Goal: Information Seeking & Learning: Learn about a topic

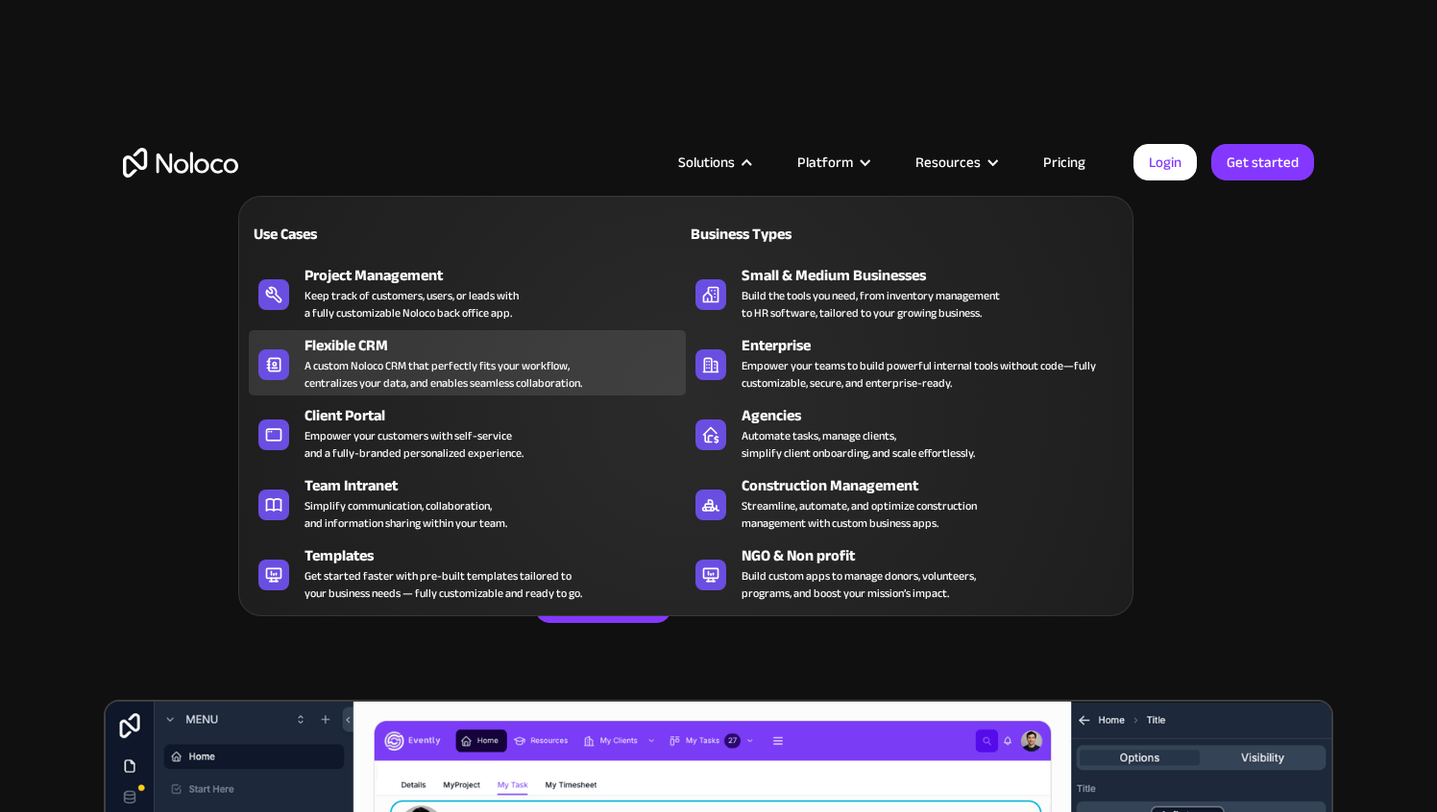
click at [449, 357] on div "A custom Noloco CRM that perfectly fits your workflow, centralizes your data, a…" at bounding box center [443, 374] width 278 height 35
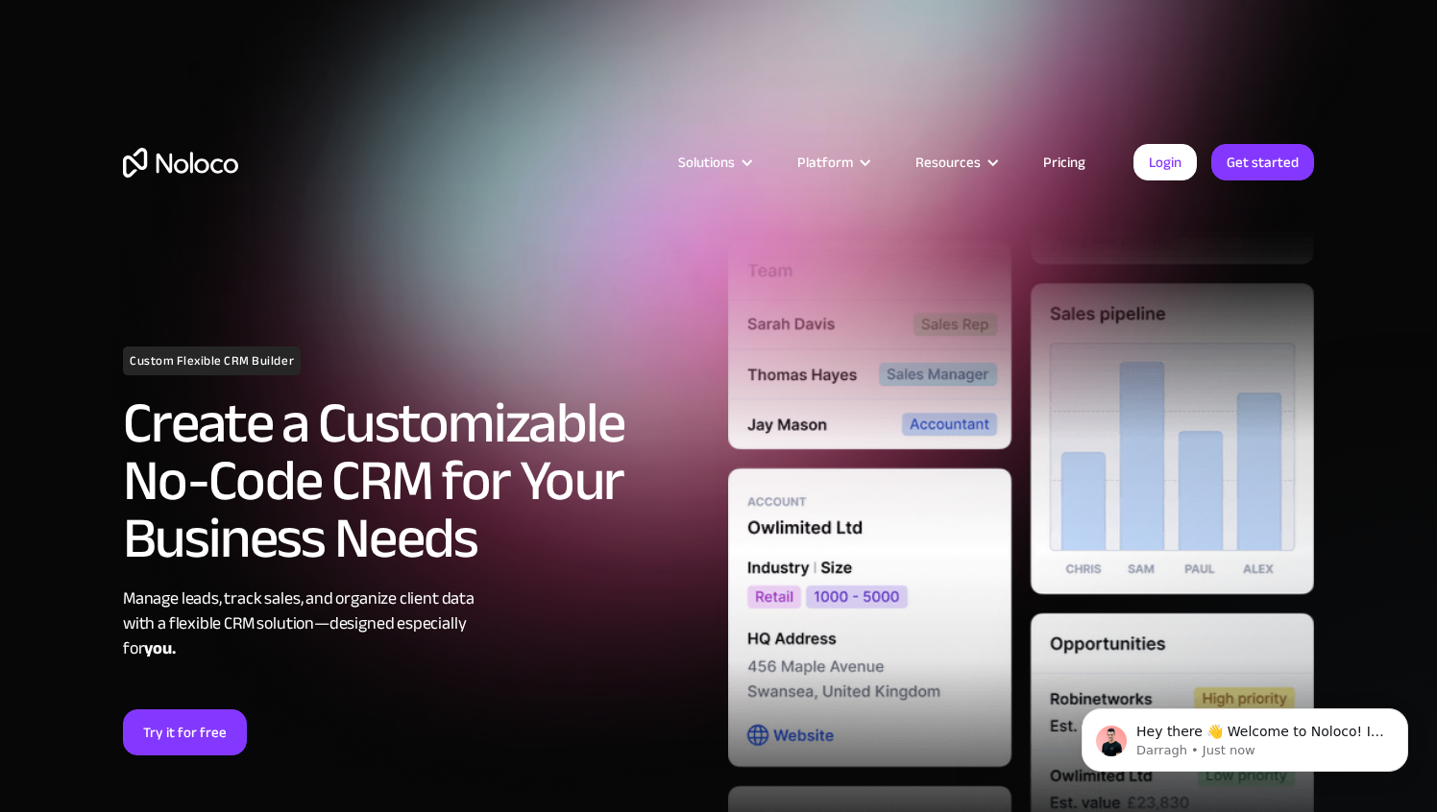
click at [222, 164] on img "home" at bounding box center [180, 163] width 115 height 30
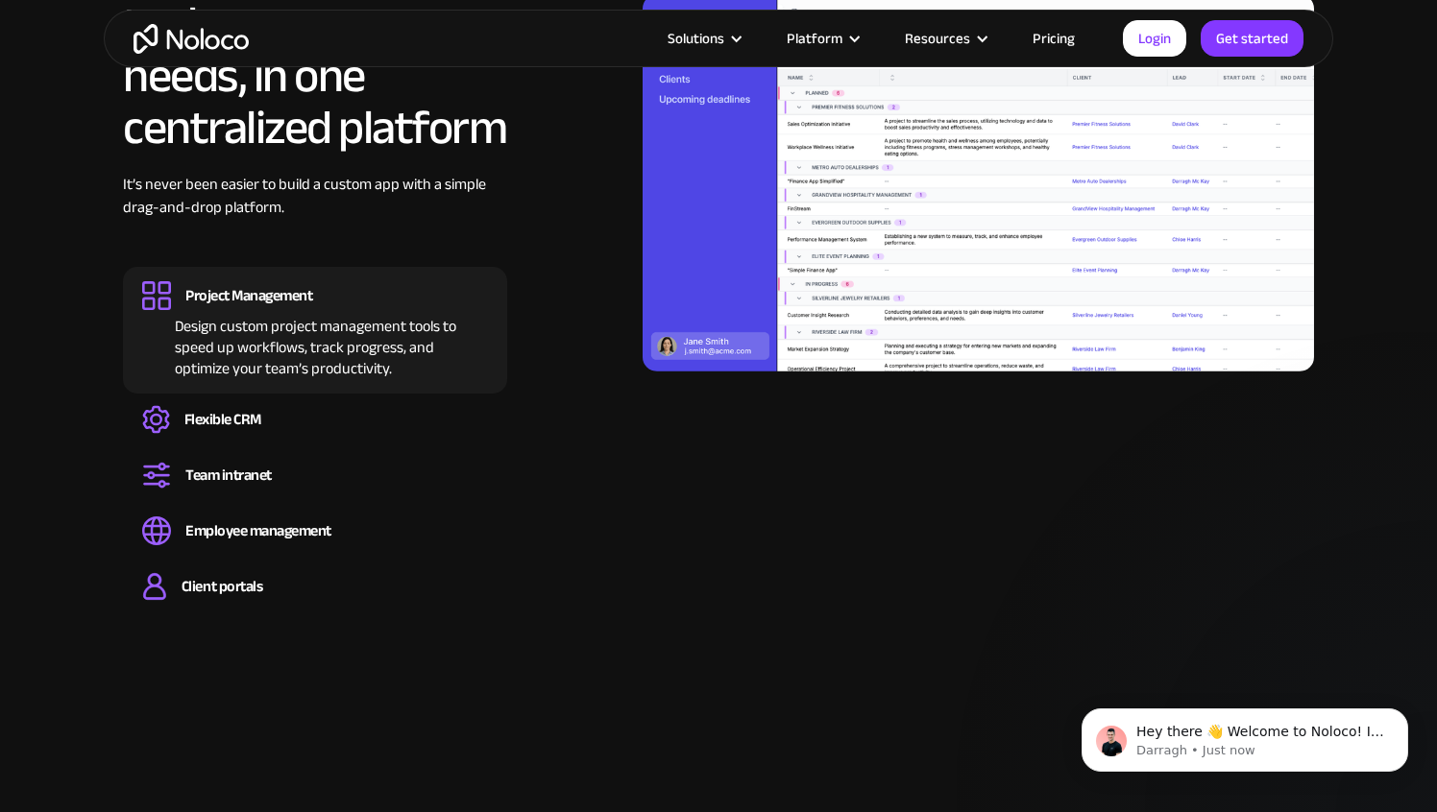
scroll to position [1989, 0]
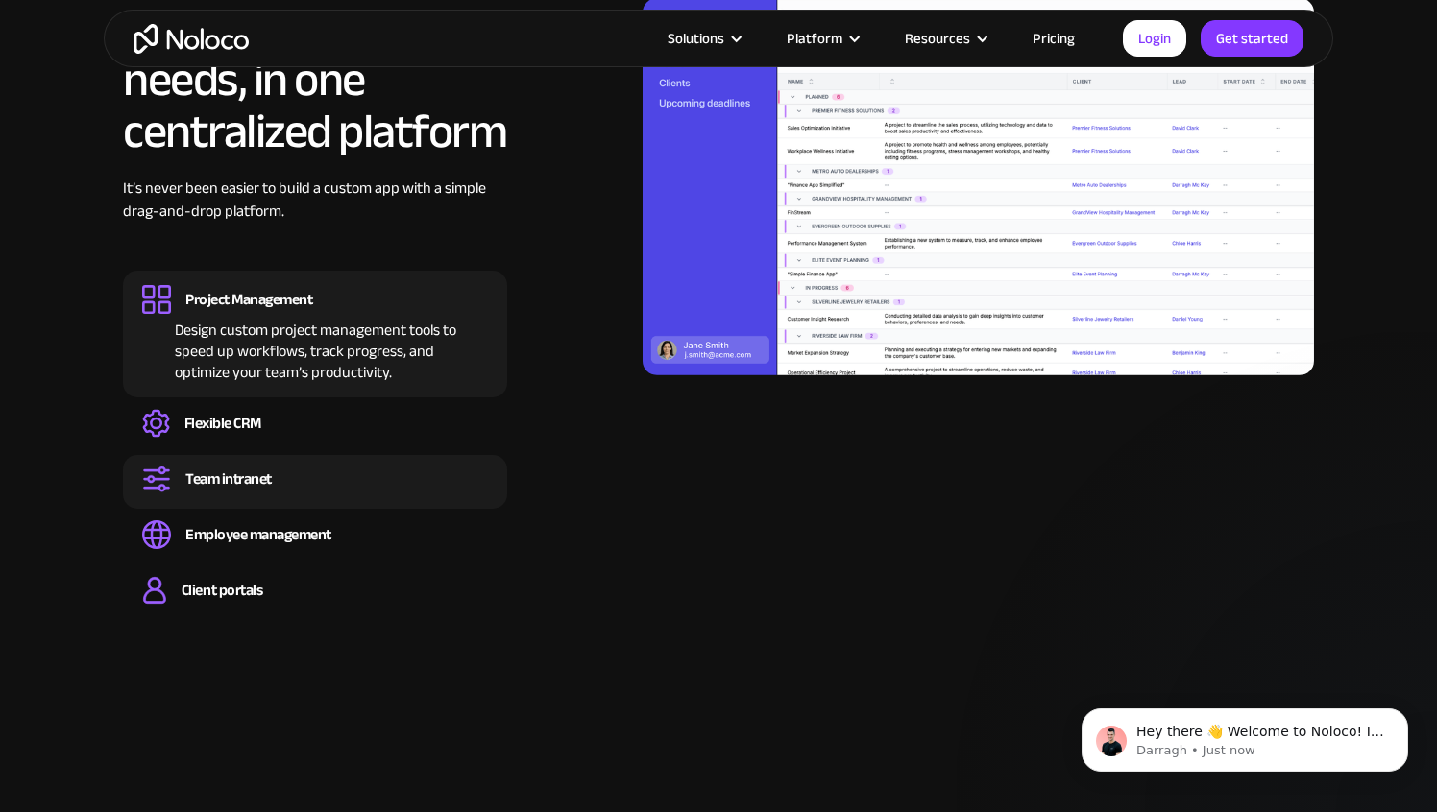
click at [235, 484] on div "Team intranet" at bounding box center [228, 479] width 86 height 21
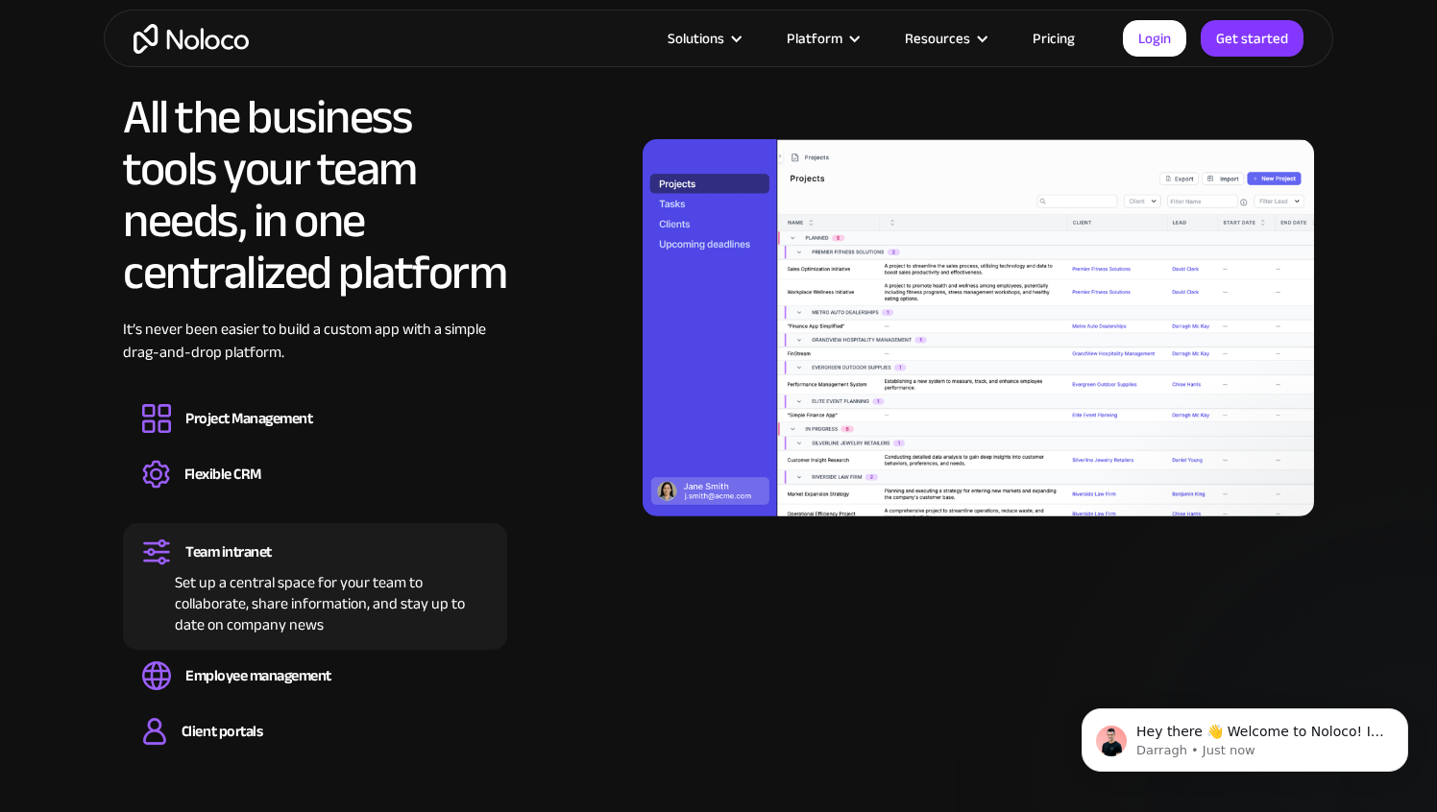
scroll to position [1871, 0]
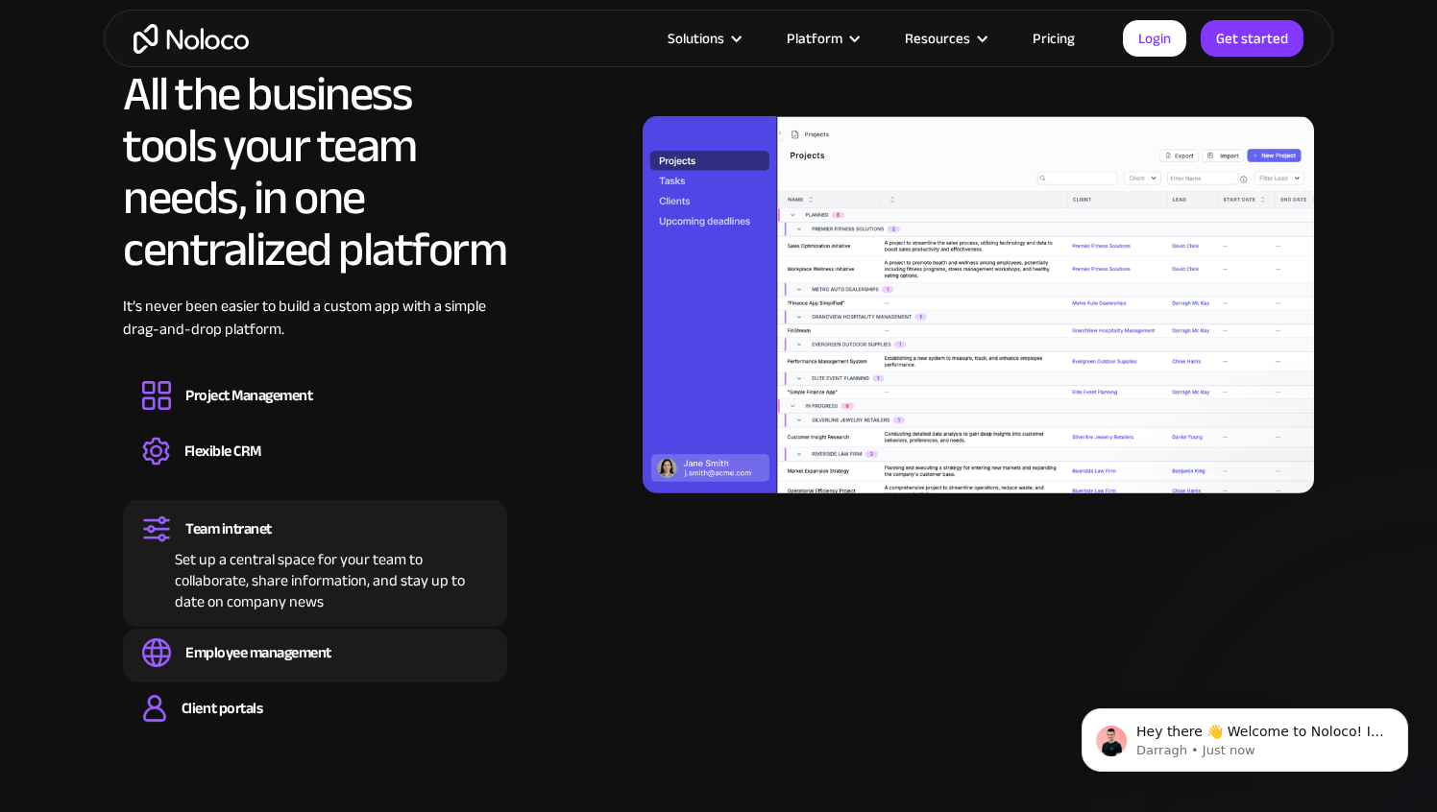
click at [277, 663] on div "Employee management" at bounding box center [258, 653] width 146 height 21
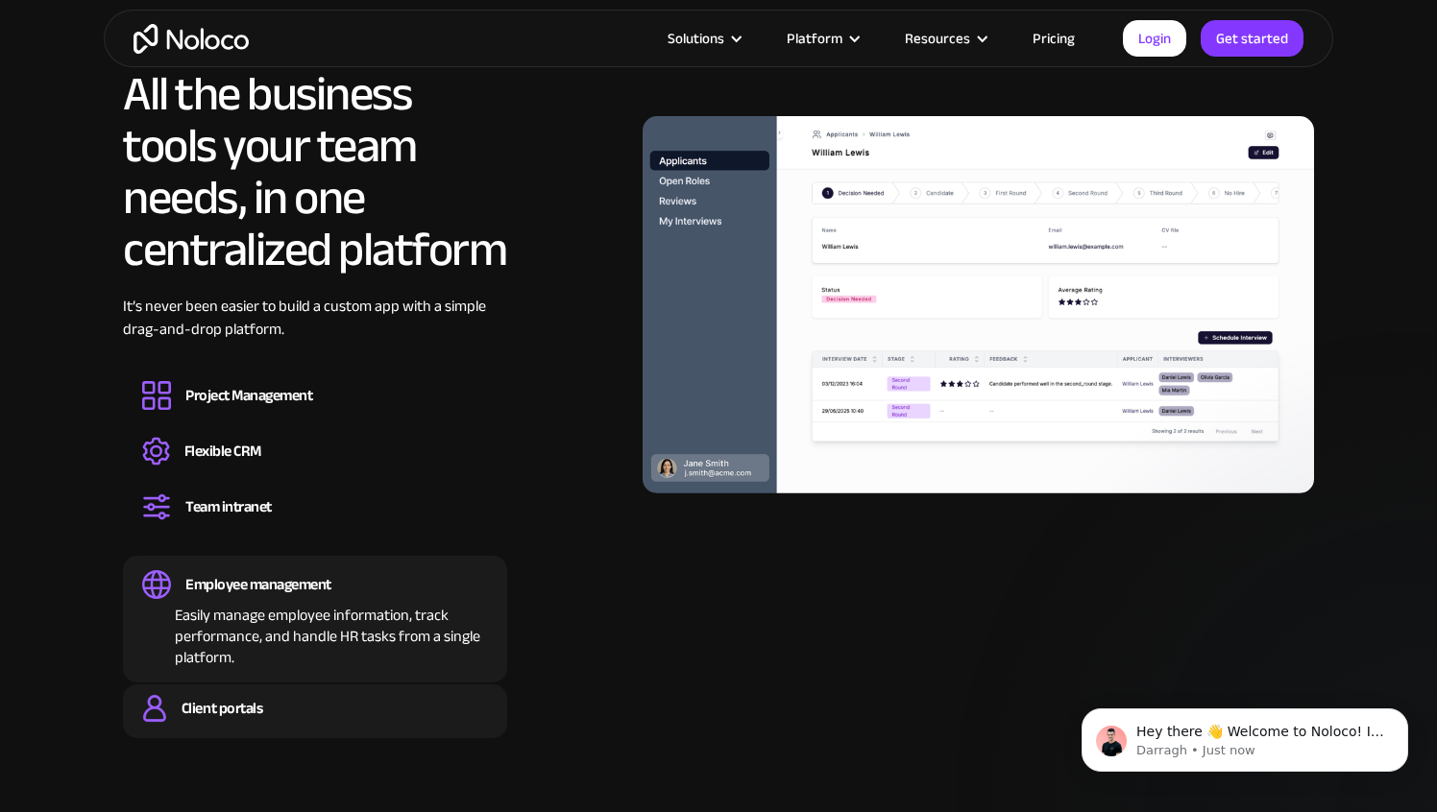
click at [255, 709] on div "Client portals" at bounding box center [222, 708] width 81 height 21
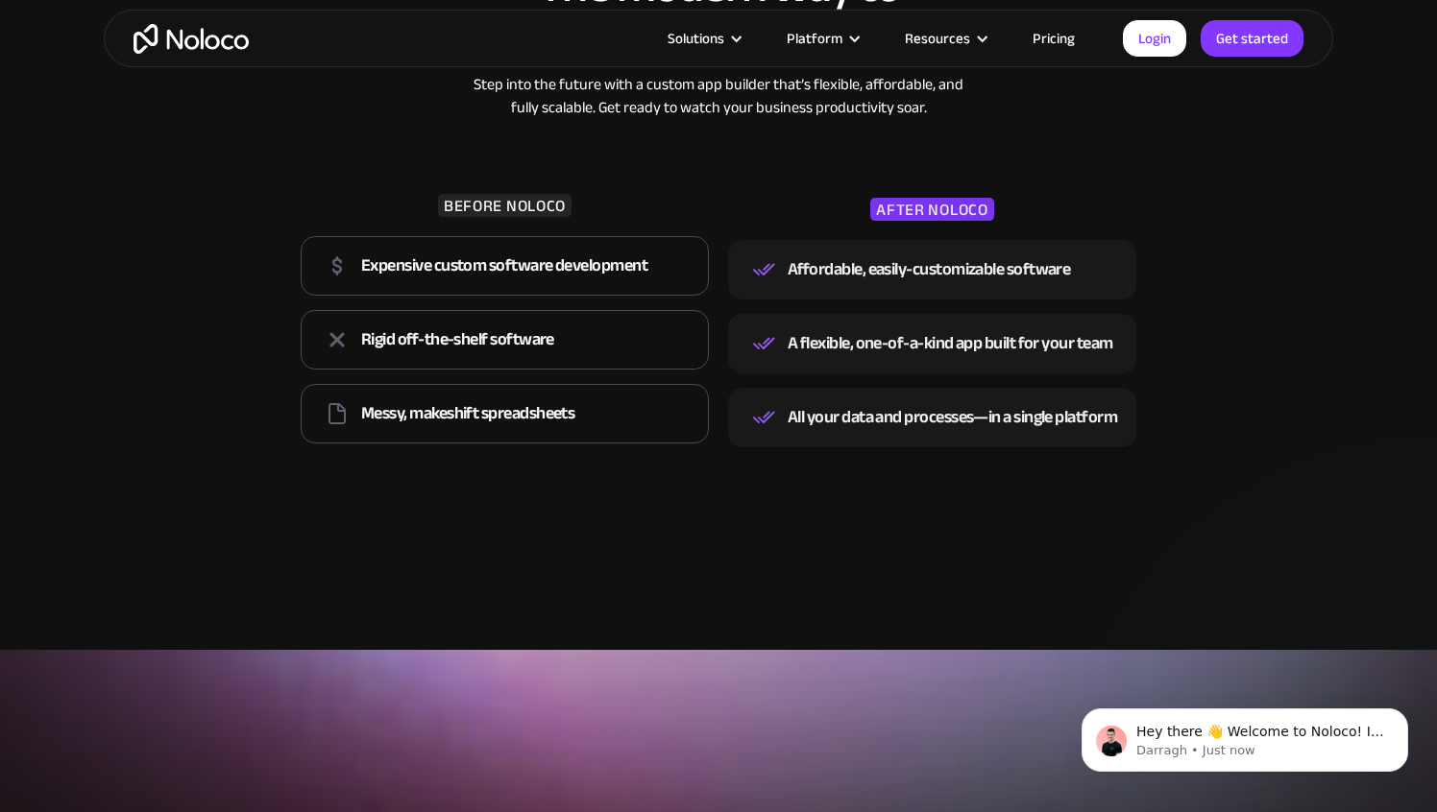
scroll to position [2977, 0]
